Goal: Find specific page/section: Find specific page/section

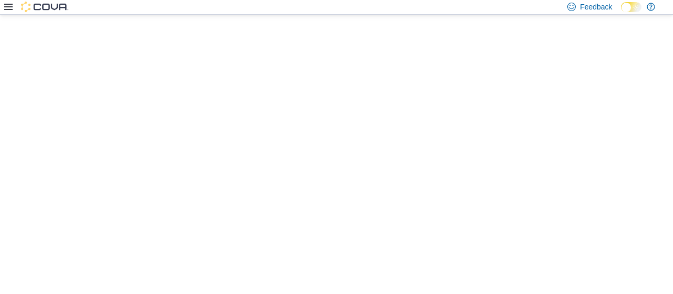
click at [391, 93] on div at bounding box center [336, 154] width 673 height 279
